Goal: Task Accomplishment & Management: Manage account settings

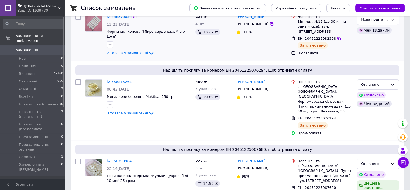
scroll to position [81, 0]
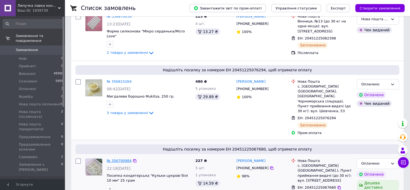
click at [119, 158] on link "№ 356790984" at bounding box center [119, 160] width 25 height 4
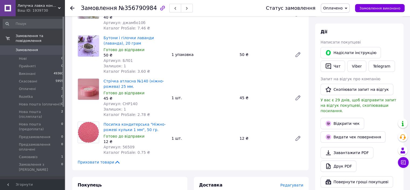
scroll to position [81, 0]
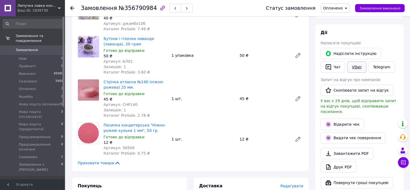
click at [356, 65] on link "Viber" at bounding box center [357, 66] width 19 height 11
click at [369, 9] on span "Замовлення виконано" at bounding box center [380, 8] width 41 height 4
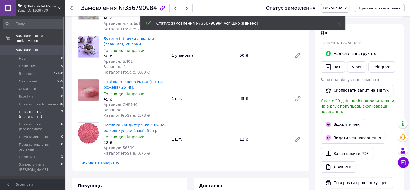
click at [31, 109] on span "Нова пошта (післяплата)" at bounding box center [40, 114] width 42 height 10
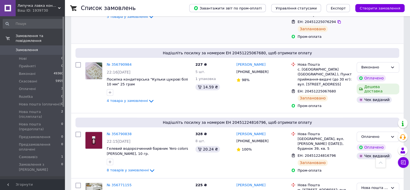
scroll to position [189, 0]
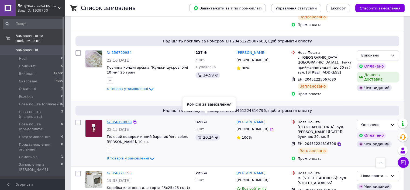
click at [117, 120] on link "№ 356790838" at bounding box center [119, 122] width 25 height 4
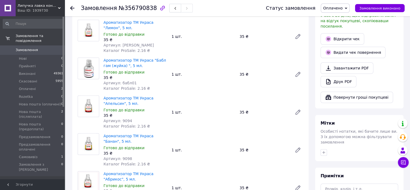
scroll to position [108, 0]
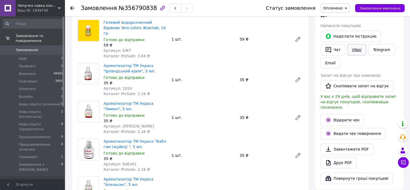
click at [355, 54] on link "Viber" at bounding box center [357, 49] width 19 height 11
click at [369, 8] on span "Замовлення виконано" at bounding box center [380, 8] width 41 height 4
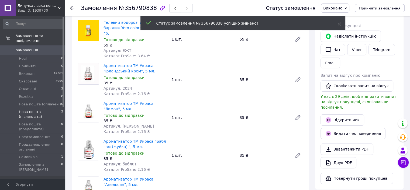
click at [35, 109] on span "Нова пошта (післяплата)" at bounding box center [40, 114] width 42 height 10
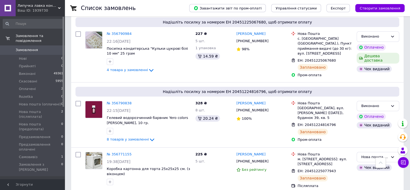
scroll to position [216, 0]
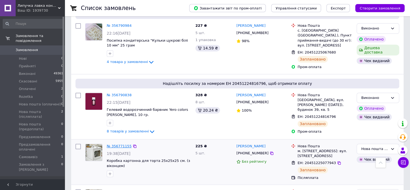
click at [125, 144] on link "№ 356771155" at bounding box center [119, 146] width 25 height 4
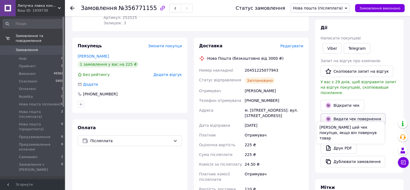
scroll to position [27, 0]
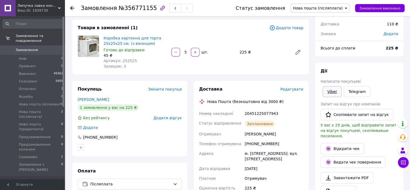
click at [332, 90] on link "Viber" at bounding box center [332, 91] width 19 height 11
click at [387, 8] on span "Замовлення виконано" at bounding box center [380, 8] width 41 height 4
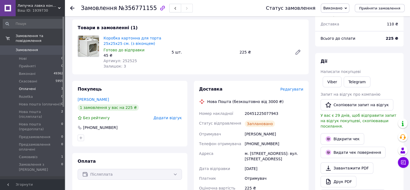
click at [33, 86] on span "Оплачені" at bounding box center [27, 88] width 17 height 5
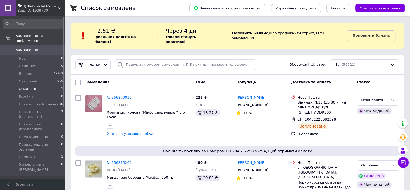
click at [34, 85] on li "Оплачені 1" at bounding box center [33, 89] width 66 height 8
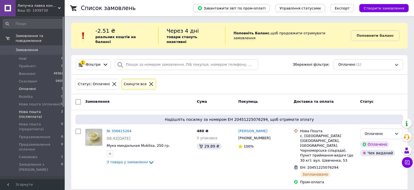
click at [39, 109] on span "Нова пошта (післяплата)" at bounding box center [40, 114] width 42 height 10
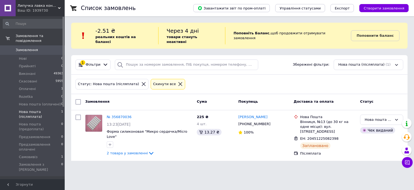
click at [50, 109] on span "Нова пошта (післяплата)" at bounding box center [40, 114] width 42 height 10
